Goal: Task Accomplishment & Management: Manage account settings

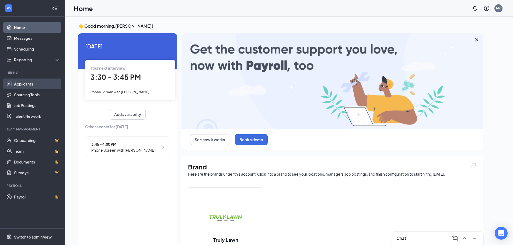
click at [19, 83] on link "Applicants" at bounding box center [37, 84] width 46 height 11
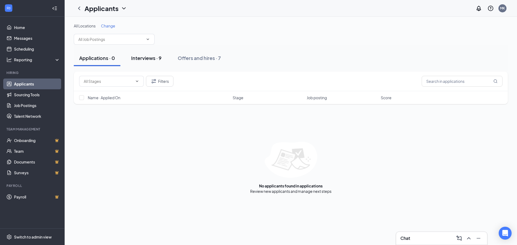
click at [144, 62] on button "Interviews · 9" at bounding box center [146, 58] width 41 height 16
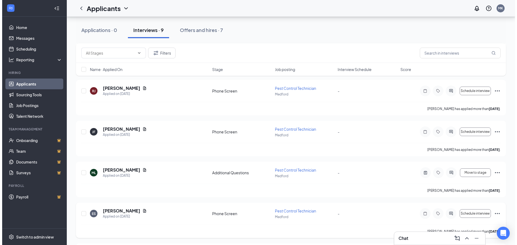
scroll to position [188, 0]
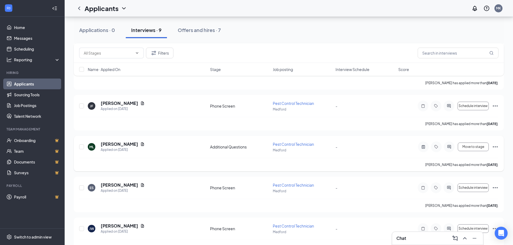
click at [452, 149] on icon "ActiveChat" at bounding box center [449, 147] width 6 height 4
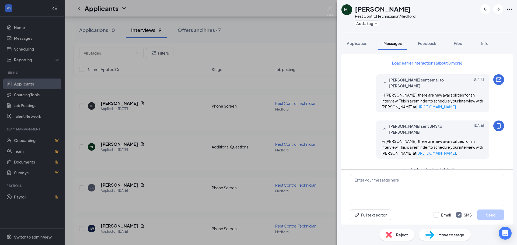
click at [449, 167] on span "Applicant System Update (1)" at bounding box center [431, 170] width 43 height 6
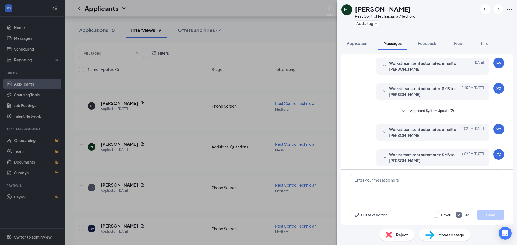
scroll to position [166, 0]
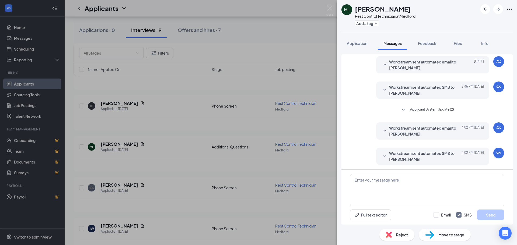
drag, startPoint x: 434, startPoint y: 153, endPoint x: 435, endPoint y: 149, distance: 4.4
click at [434, 153] on span "Workstream sent automated SMS to Marvin Lopez." at bounding box center [424, 156] width 71 height 12
click at [439, 131] on span "Workstream sent automated email to Marvin Lopez." at bounding box center [424, 131] width 71 height 12
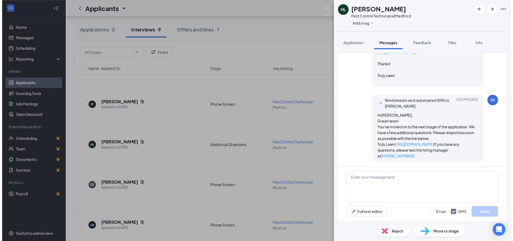
scroll to position [291, 0]
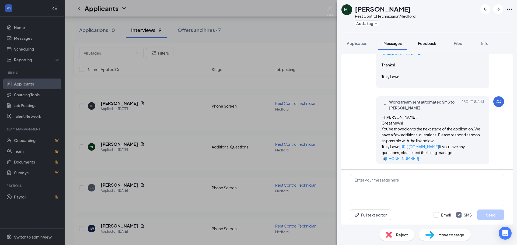
click at [432, 47] on button "Feedback" at bounding box center [426, 43] width 29 height 13
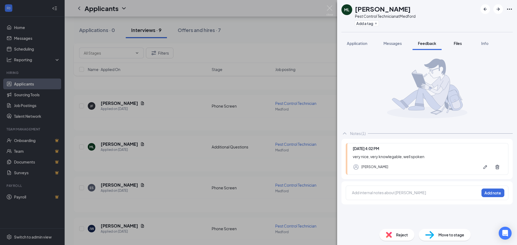
drag, startPoint x: 460, startPoint y: 42, endPoint x: 448, endPoint y: 39, distance: 12.2
click at [461, 42] on span "Files" at bounding box center [457, 43] width 8 height 5
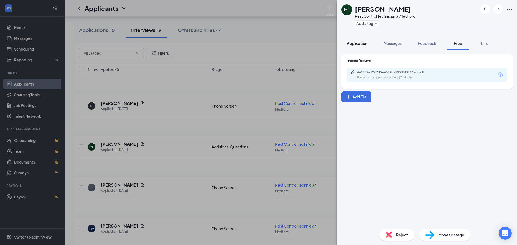
click at [367, 44] on span "Application" at bounding box center [357, 43] width 20 height 5
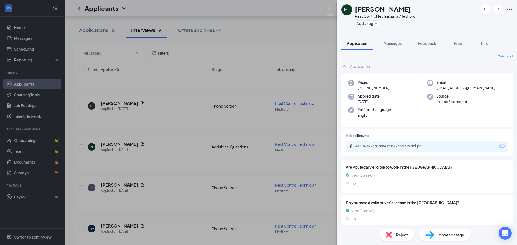
click at [252, 118] on div "ML Marvin Lopez Pest Control Technician at Medford Add a tag Application Messag…" at bounding box center [258, 122] width 517 height 245
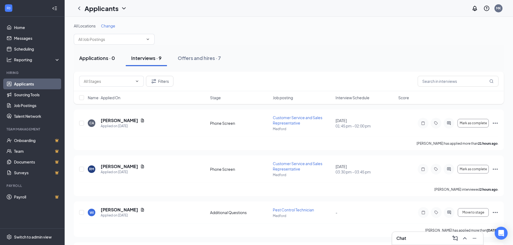
drag, startPoint x: 98, startPoint y: 55, endPoint x: 94, endPoint y: 55, distance: 4.3
click at [98, 55] on div "Applications · 0" at bounding box center [97, 58] width 36 height 7
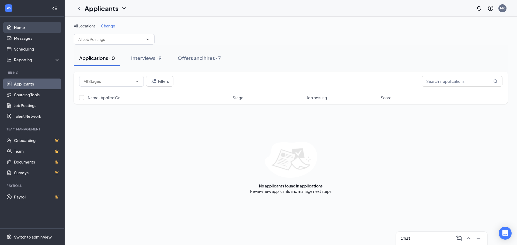
click at [32, 30] on link "Home" at bounding box center [37, 27] width 46 height 11
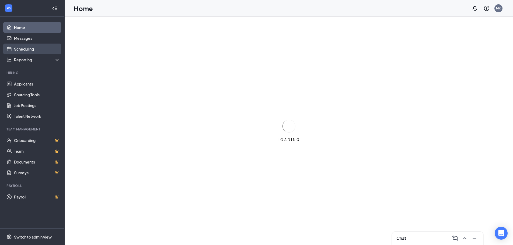
click at [38, 48] on link "Scheduling" at bounding box center [37, 49] width 46 height 11
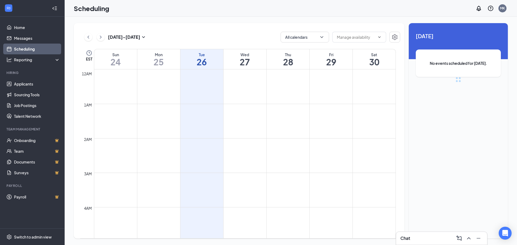
scroll to position [265, 0]
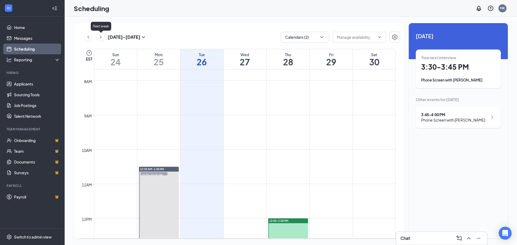
click at [102, 40] on icon "ChevronRight" at bounding box center [100, 37] width 5 height 6
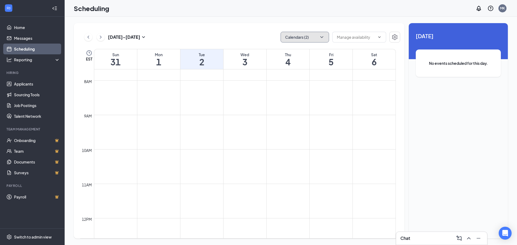
click at [315, 39] on button "Calendars (2)" at bounding box center [304, 37] width 48 height 11
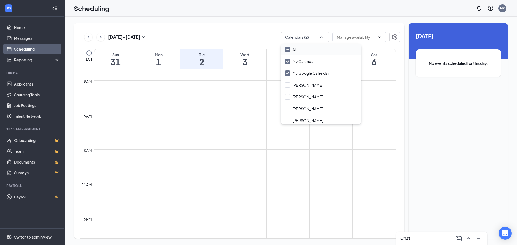
click at [288, 48] on input "All" at bounding box center [291, 49] width 12 height 5
checkbox input "true"
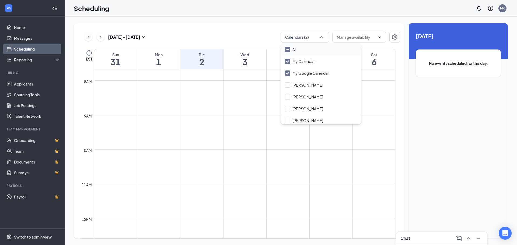
checkbox input "true"
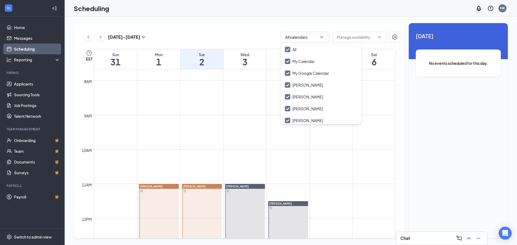
click at [228, 35] on div "[DATE] - [DATE] All calendars" at bounding box center [240, 37] width 320 height 11
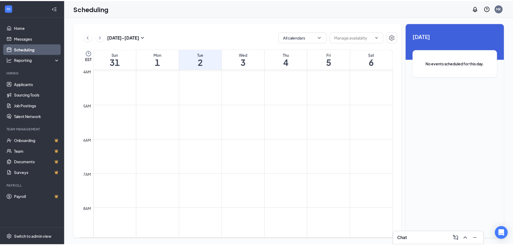
scroll to position [130, 0]
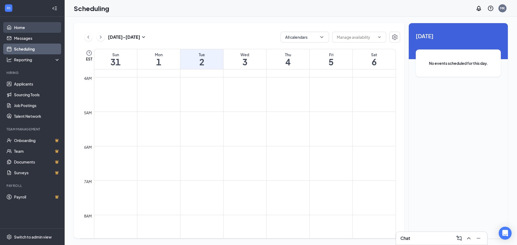
click at [29, 29] on link "Home" at bounding box center [37, 27] width 46 height 11
